Goal: Use online tool/utility: Utilize a website feature to perform a specific function

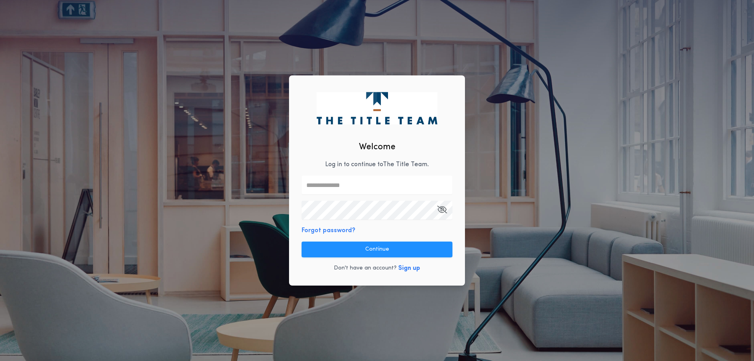
click at [324, 185] on input "text" at bounding box center [377, 185] width 151 height 19
type input "*"
type input "**********"
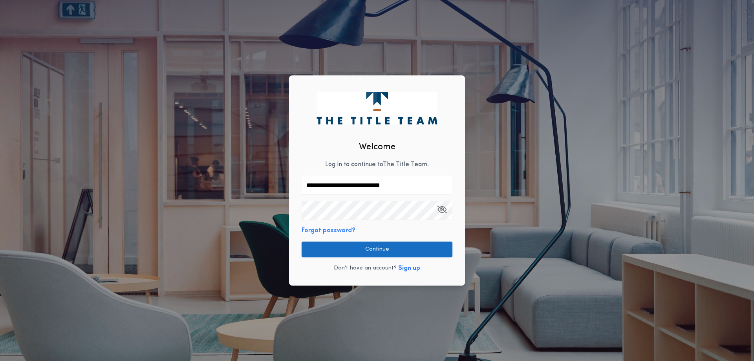
click at [404, 249] on button "Continue" at bounding box center [377, 250] width 151 height 16
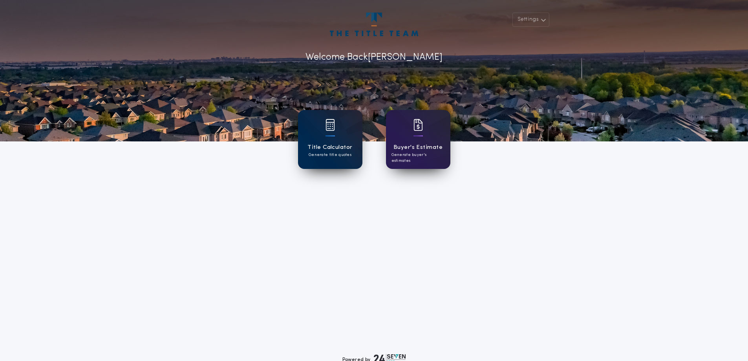
click at [330, 150] on h1 "Title Calculator" at bounding box center [329, 147] width 45 height 9
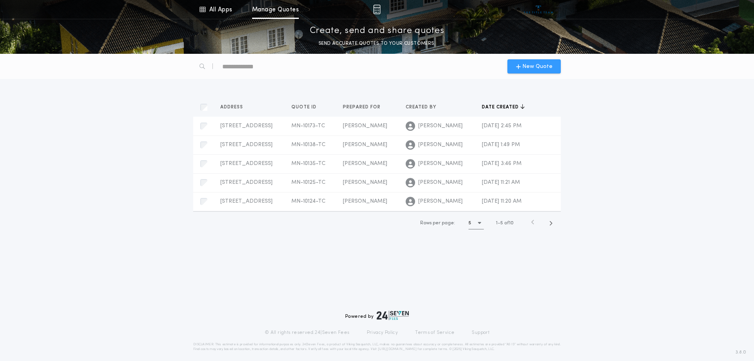
click at [533, 69] on span "New Quote" at bounding box center [537, 66] width 30 height 8
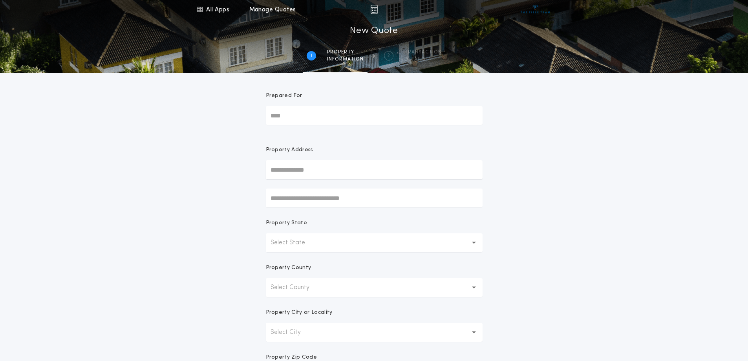
click at [297, 116] on input "Prepared For" at bounding box center [374, 115] width 217 height 19
type input "**********"
click at [301, 180] on div "Property Address" at bounding box center [374, 176] width 217 height 61
click at [304, 172] on input "text" at bounding box center [374, 169] width 217 height 19
click at [302, 168] on input "text" at bounding box center [374, 169] width 217 height 19
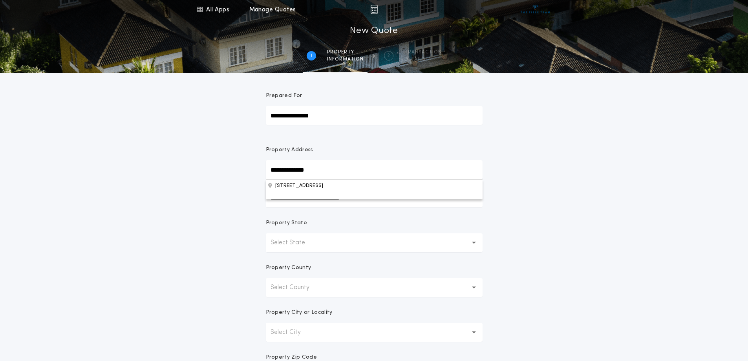
type input "**********"
click at [309, 187] on button "[STREET_ADDRESS]" at bounding box center [374, 185] width 217 height 12
type input "**********"
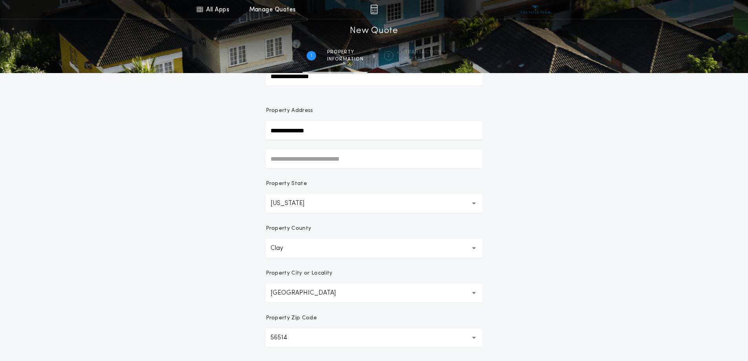
scroll to position [118, 0]
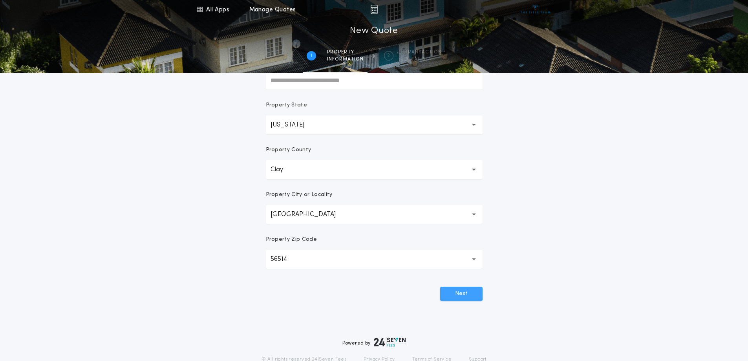
click at [454, 295] on button "Next" at bounding box center [461, 294] width 42 height 14
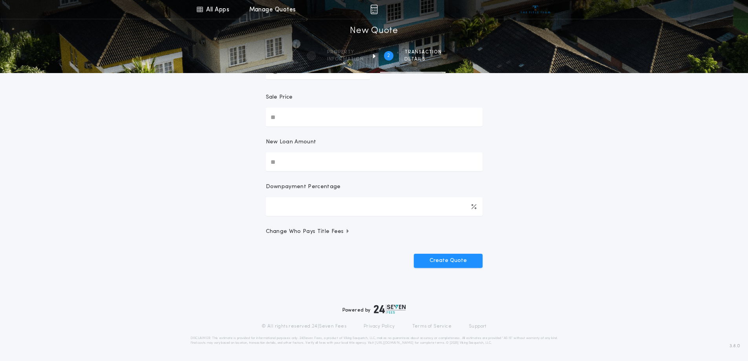
scroll to position [0, 0]
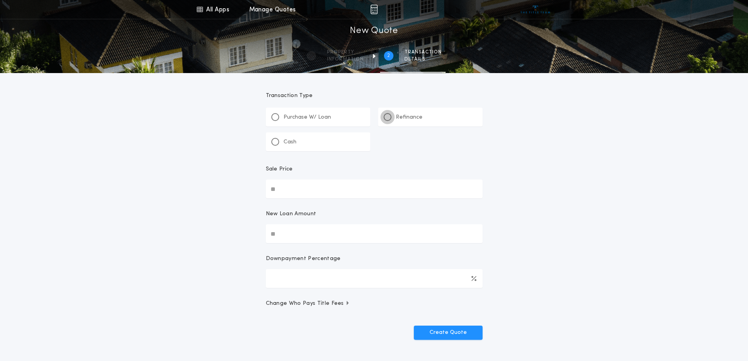
click at [391, 115] on div at bounding box center [388, 117] width 8 height 8
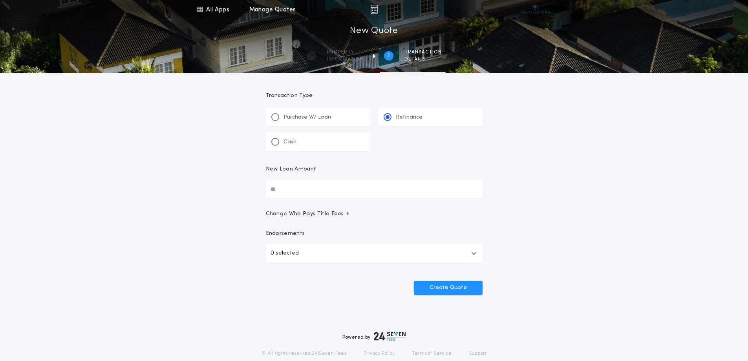
click at [289, 191] on input "New Loan Amount" at bounding box center [374, 188] width 217 height 19
type input "********"
click at [454, 288] on button "Create Quote" at bounding box center [448, 288] width 69 height 14
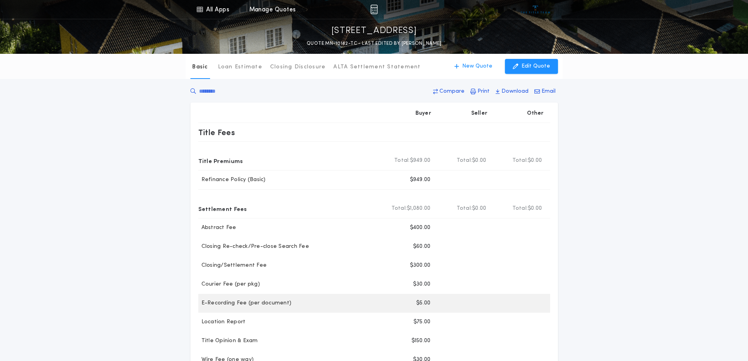
click at [317, 296] on div "E-Recording Fee (per document) Buyer $5.00" at bounding box center [374, 303] width 352 height 19
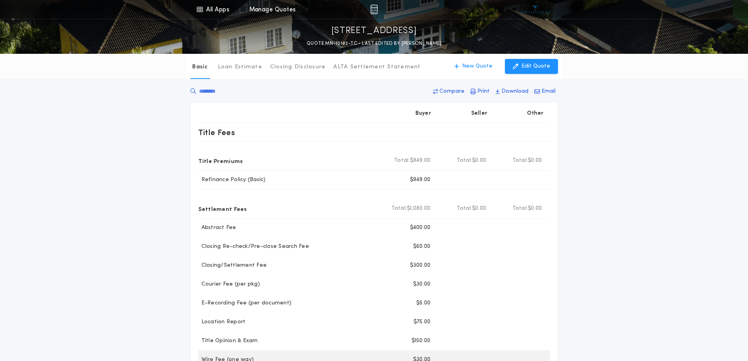
scroll to position [79, 0]
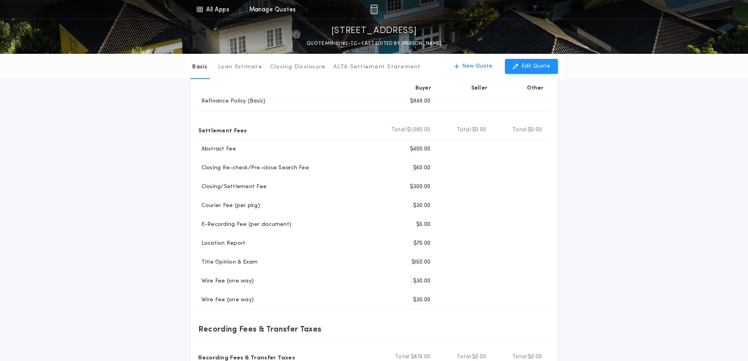
click at [556, 238] on div "Buyer Seller Other Title Fees Title Premiums Total Buyer Total: $949.00 Total S…" at bounding box center [374, 253] width 368 height 458
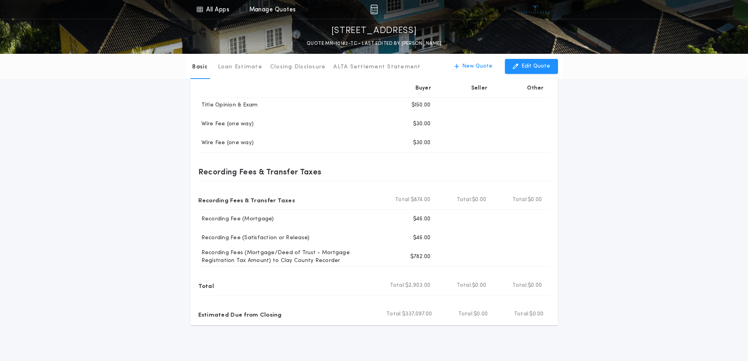
scroll to position [293, 0]
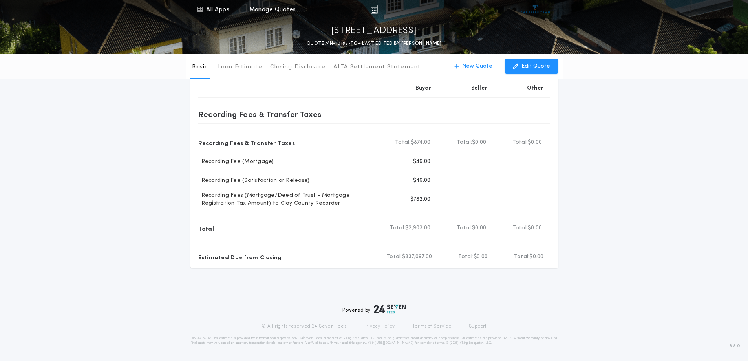
click at [721, 275] on div "Powered by © All rights reserved. 24|Seven Fees Privacy Policy Terms of Service…" at bounding box center [374, 311] width 748 height 87
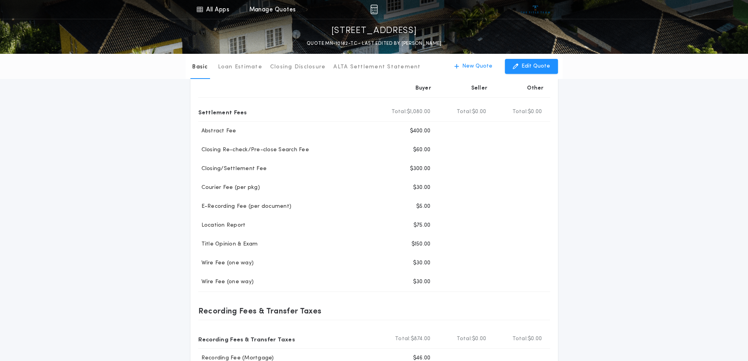
scroll to position [0, 0]
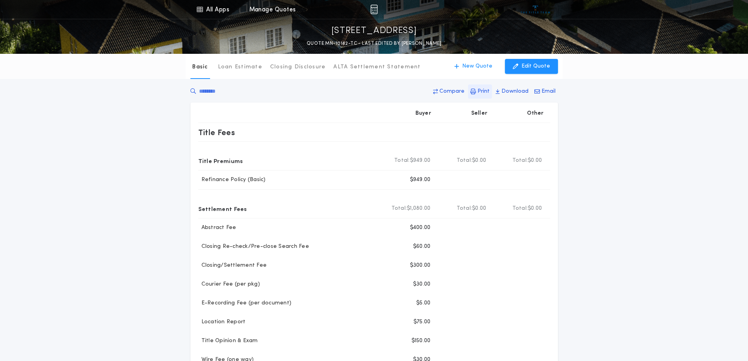
click at [483, 93] on p "Print" at bounding box center [484, 92] width 12 height 8
click at [604, 163] on div "Basic Loan Estimate Closing Disclosure ALTA Settlement Statement Basic New Quot…" at bounding box center [374, 307] width 748 height 507
click at [620, 157] on div "Basic Loan Estimate Closing Disclosure ALTA Settlement Statement Basic New Quot…" at bounding box center [374, 307] width 748 height 507
click at [465, 68] on button "New Quote" at bounding box center [473, 66] width 54 height 15
